Goal: Task Accomplishment & Management: Manage account settings

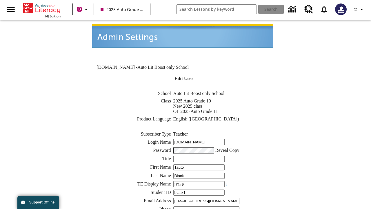
type input "!@#$"
click at [359, 9] on icon "Profile/Settings" at bounding box center [361, 9] width 7 height 7
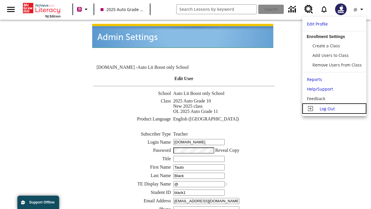
click at [334, 108] on span "Log Out" at bounding box center [327, 109] width 15 height 6
